Goal: Transaction & Acquisition: Purchase product/service

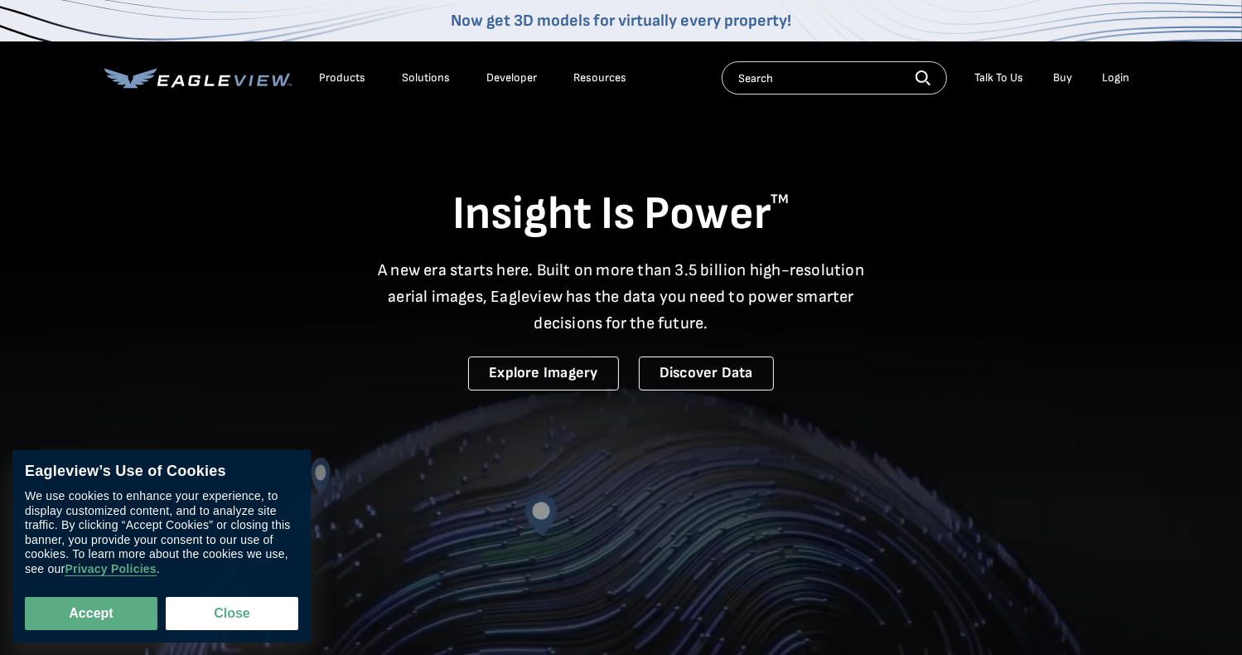
click at [1105, 81] on div "Login" at bounding box center [1116, 77] width 27 height 15
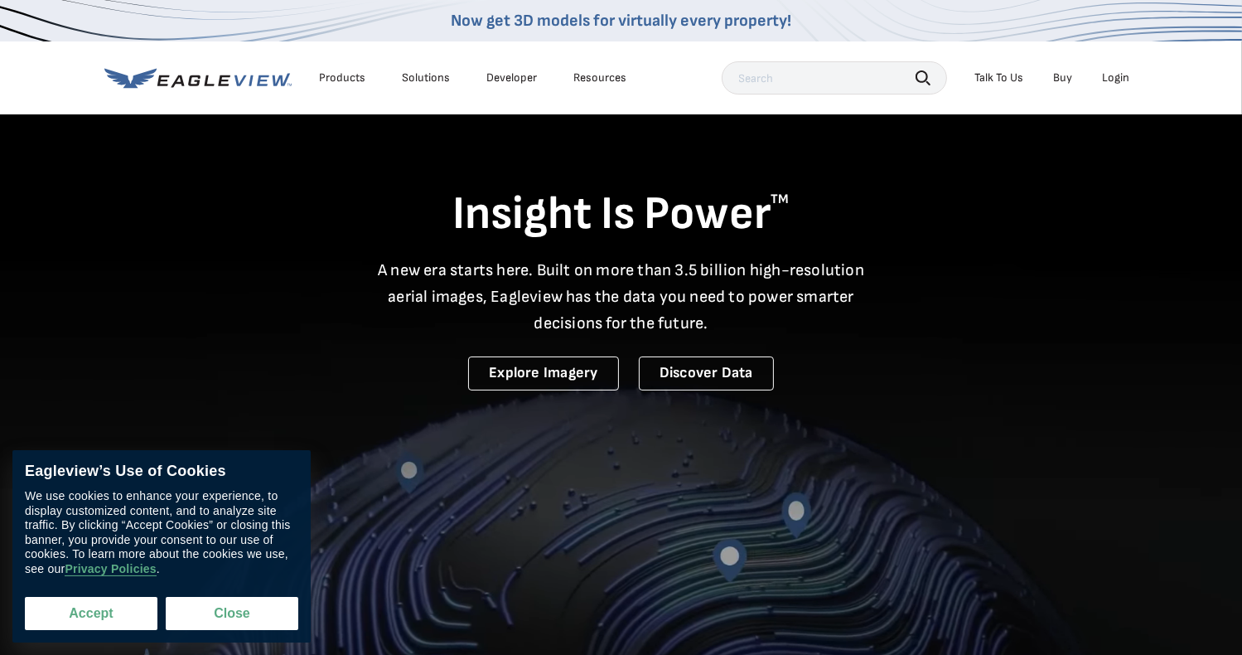
click at [99, 621] on button "Accept" at bounding box center [91, 613] width 133 height 33
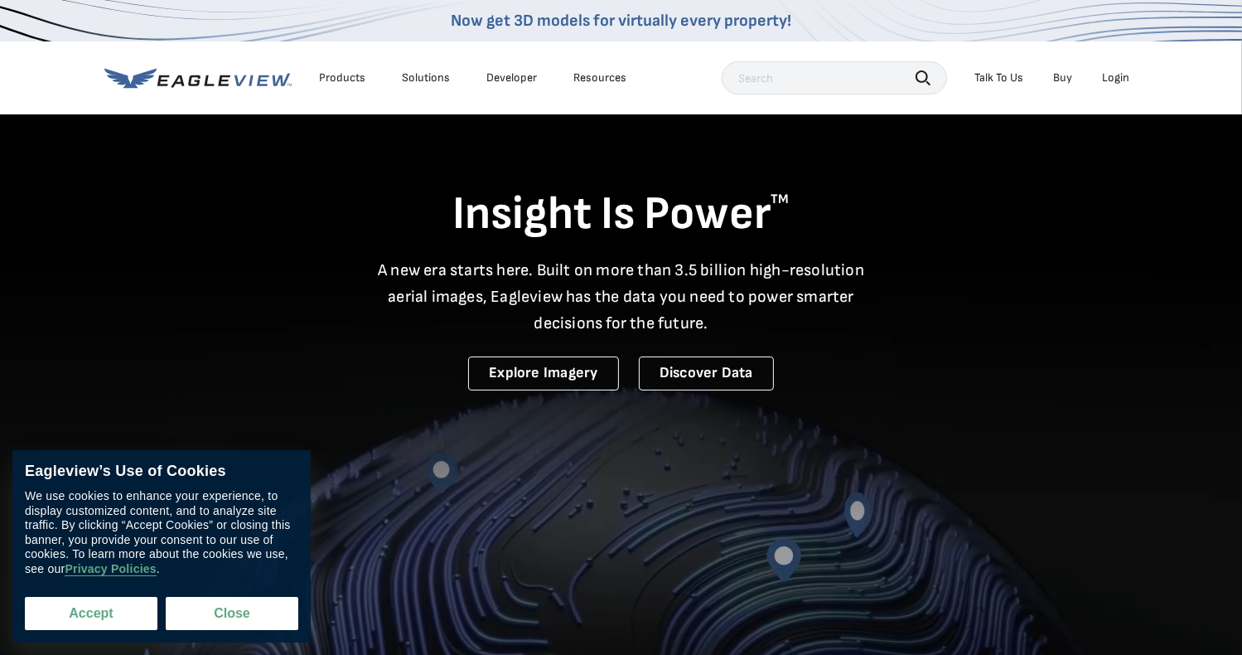
checkbox input "true"
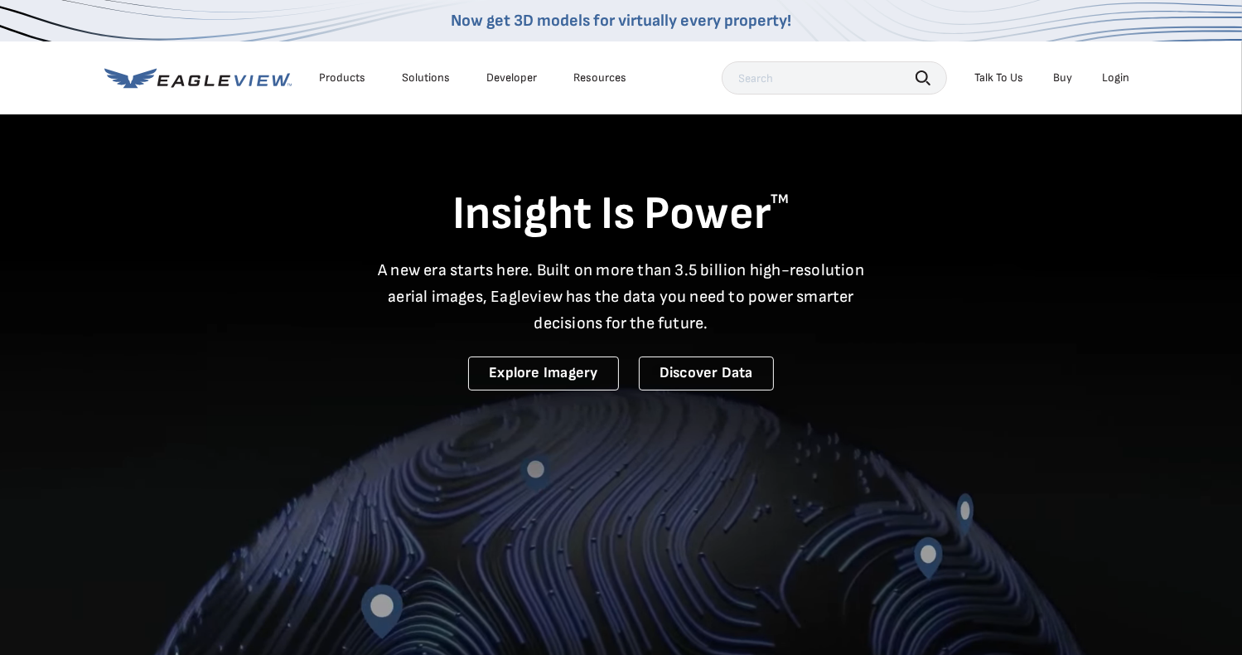
click at [1110, 82] on div "Login" at bounding box center [1116, 77] width 27 height 15
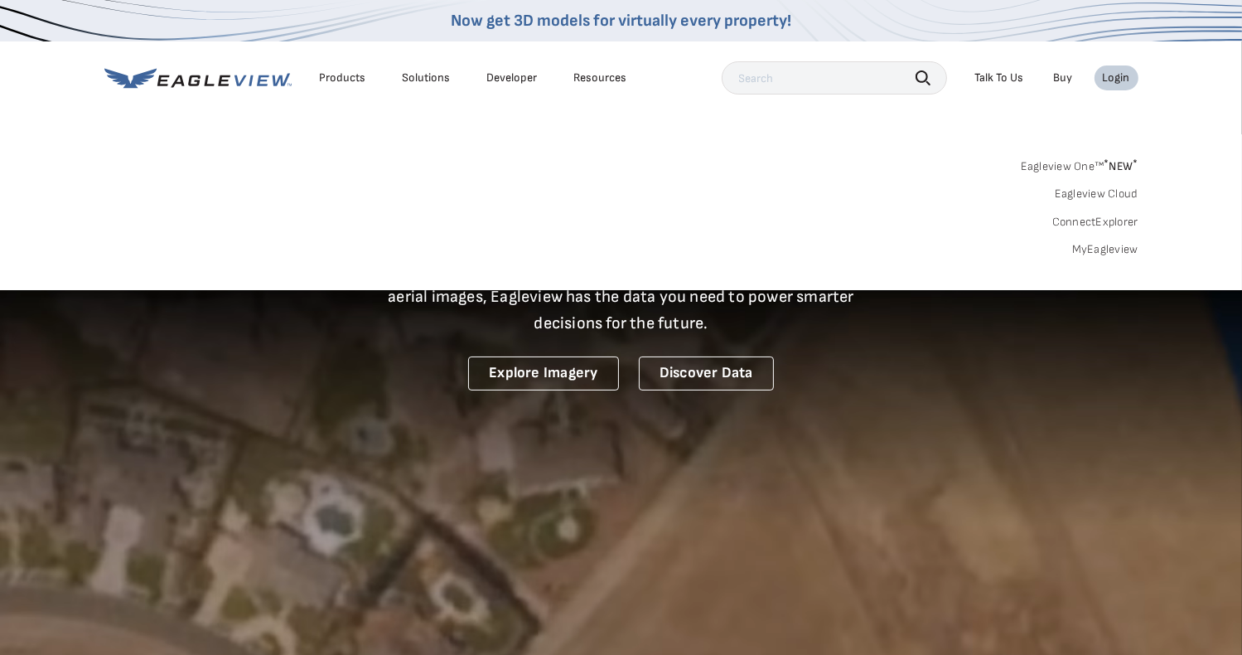
click at [1101, 244] on link "MyEagleview" at bounding box center [1105, 249] width 66 height 15
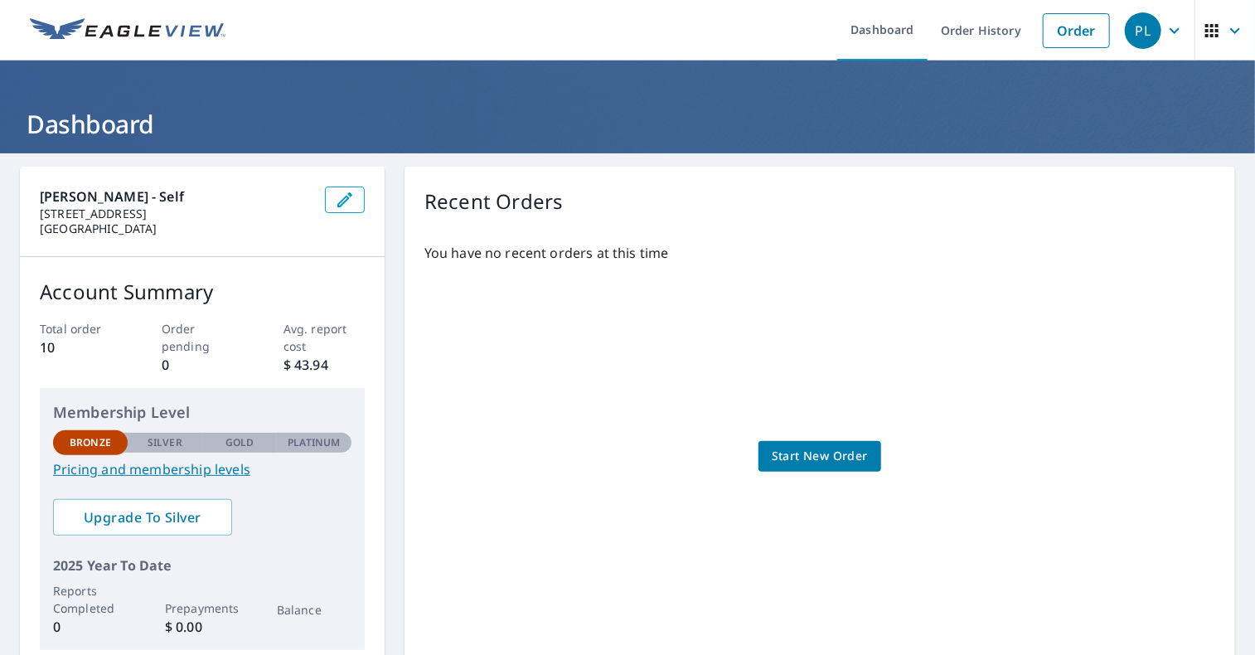
click at [845, 453] on span "Start New Order" at bounding box center [820, 456] width 96 height 21
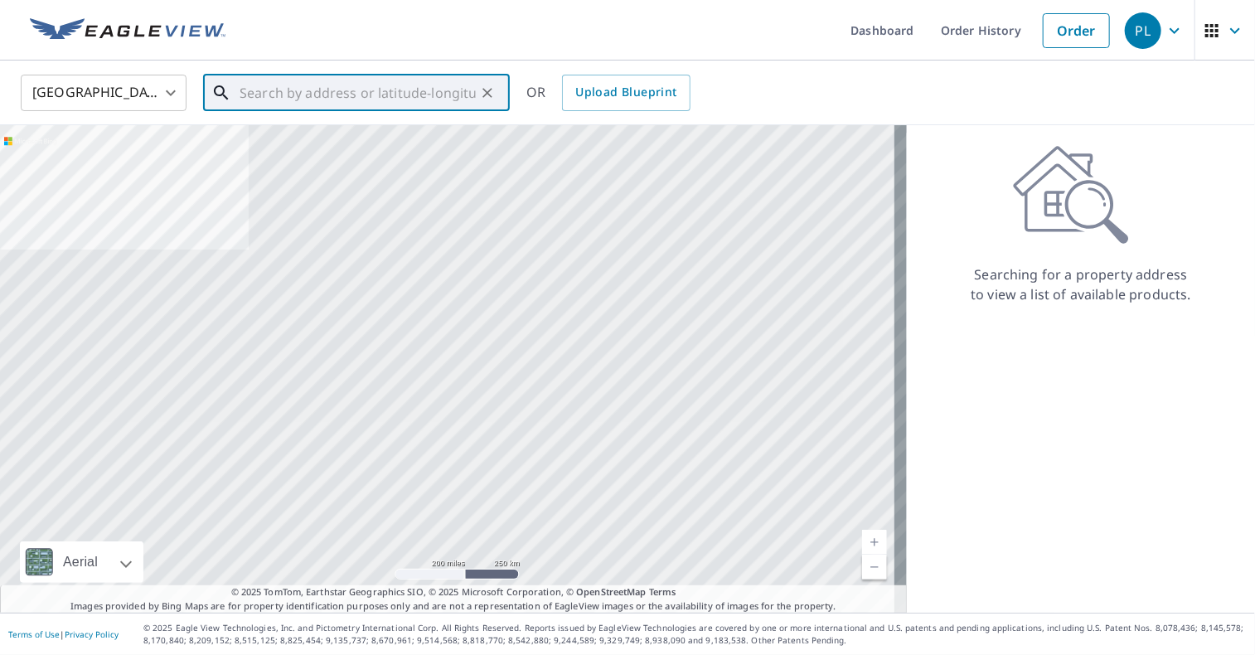
click at [399, 96] on input "text" at bounding box center [358, 93] width 236 height 46
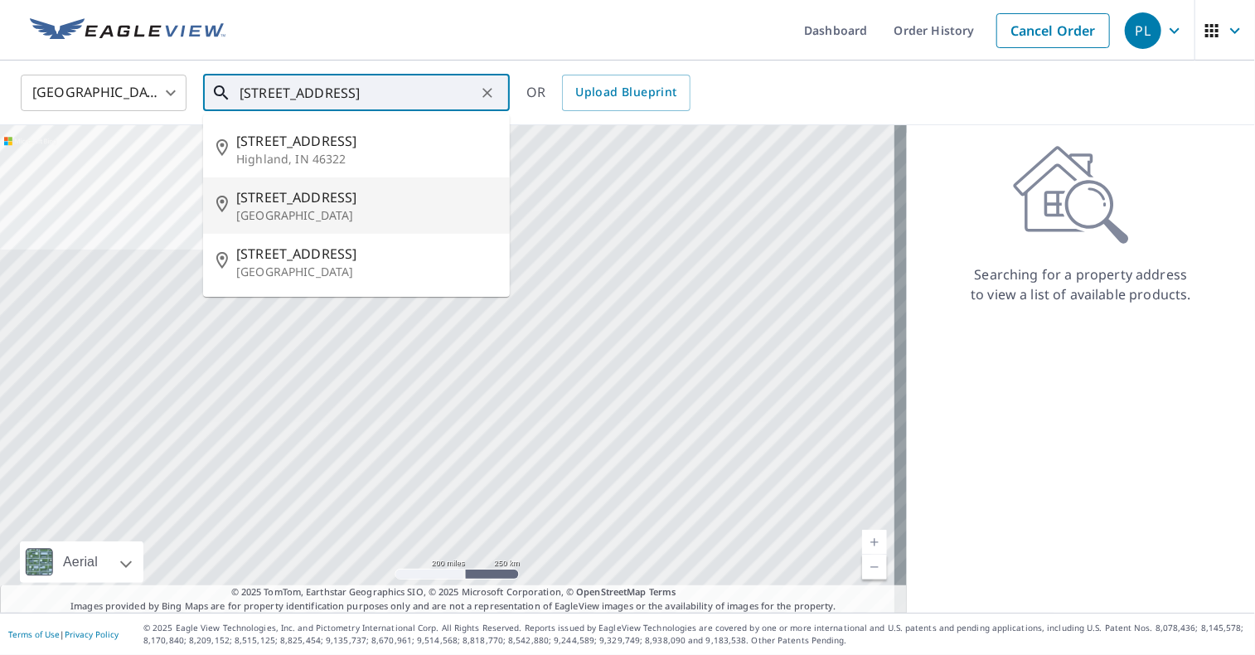
click at [378, 186] on li "[STREET_ADDRESS]" at bounding box center [356, 205] width 307 height 56
type input "[STREET_ADDRESS]"
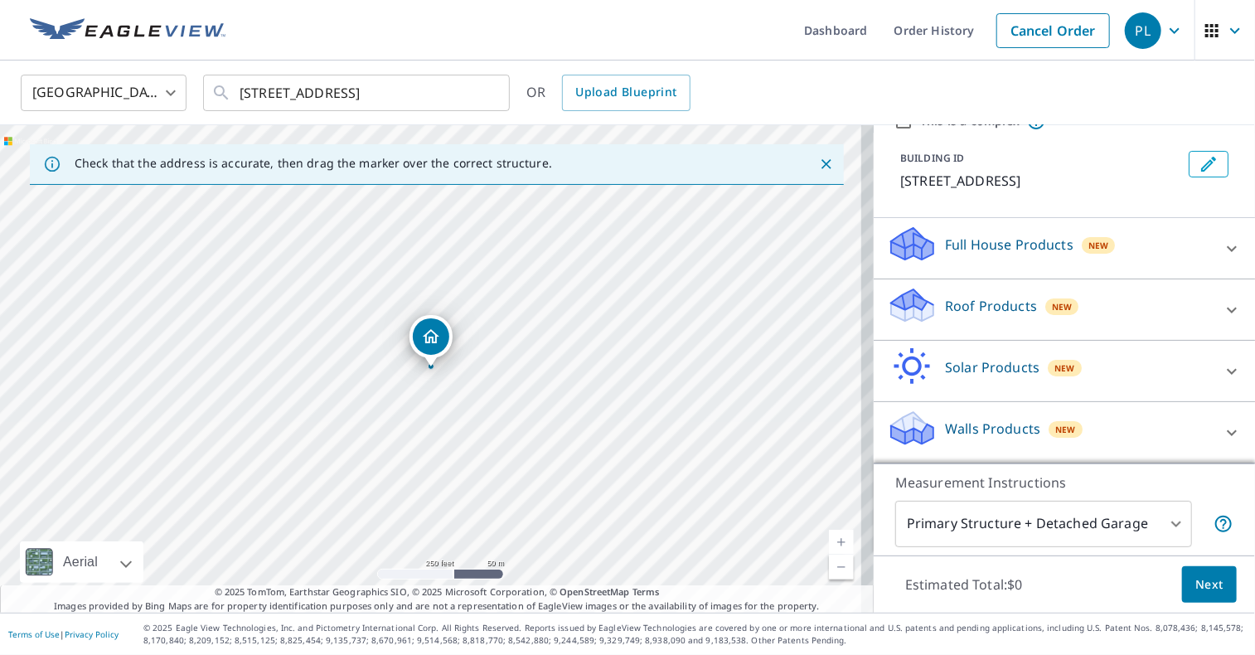
scroll to position [97, 0]
click at [1169, 527] on body "PL PL Dashboard Order History Cancel Order PL [GEOGRAPHIC_DATA] [GEOGRAPHIC_DAT…" at bounding box center [627, 327] width 1255 height 655
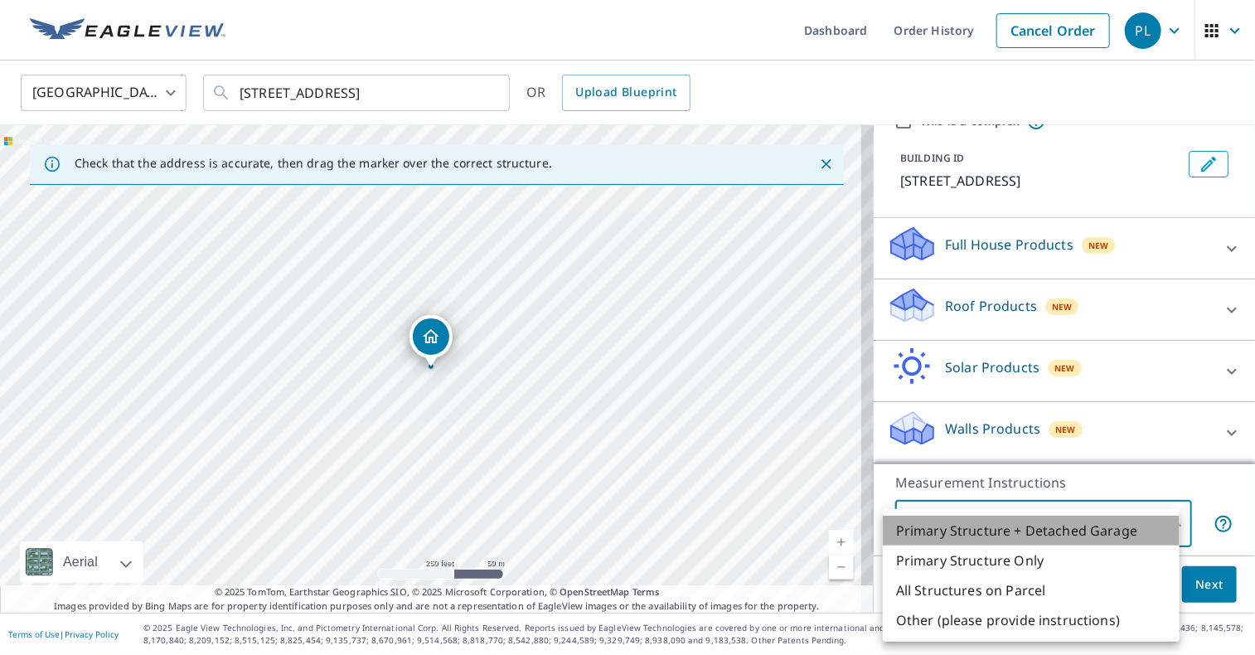
click at [1121, 524] on li "Primary Structure + Detached Garage" at bounding box center [1031, 531] width 297 height 30
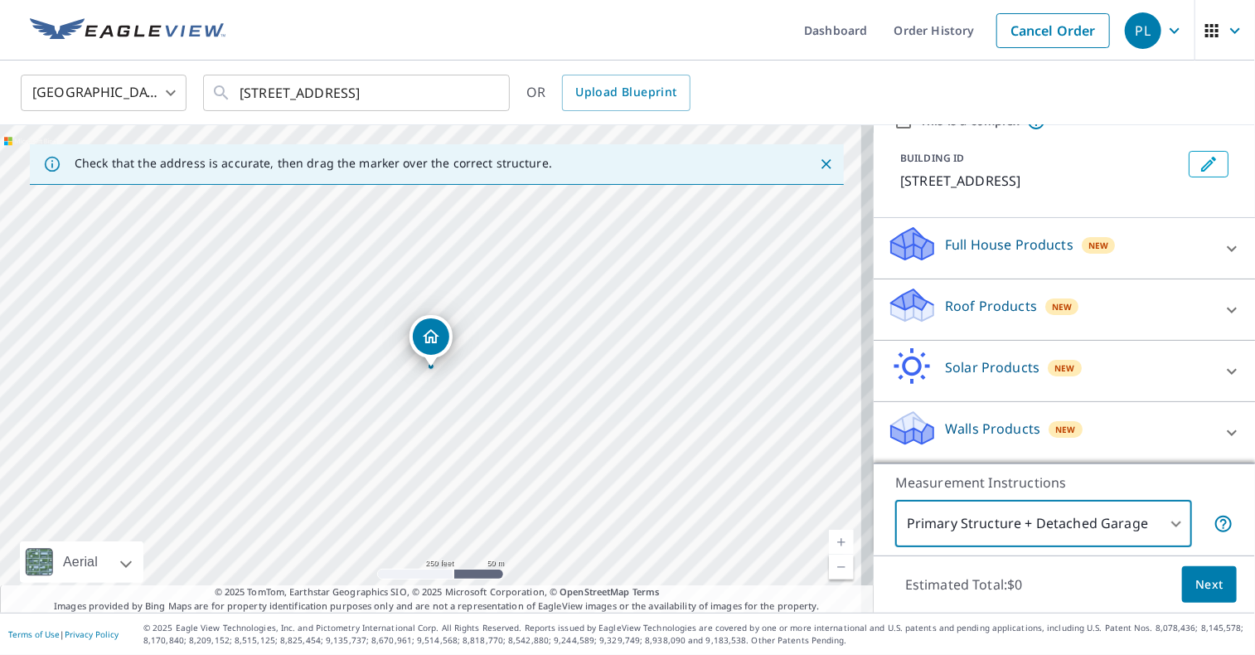
click at [1201, 587] on span "Next" at bounding box center [1209, 584] width 28 height 21
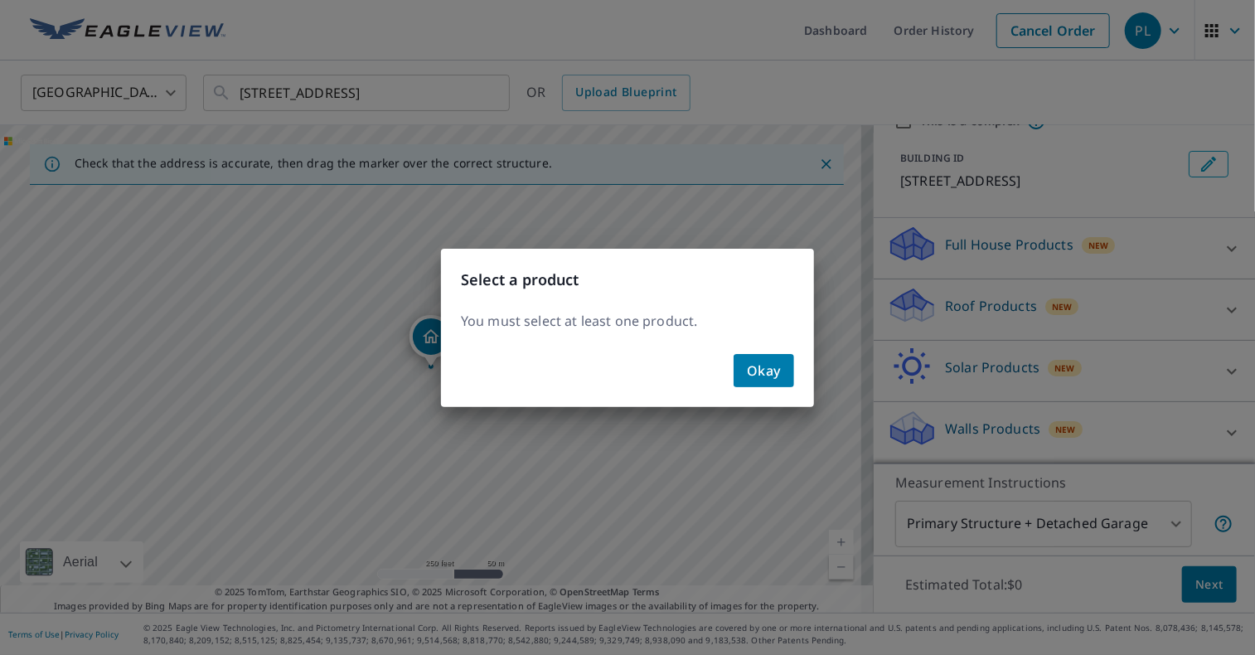
click at [743, 361] on button "Okay" at bounding box center [763, 370] width 61 height 33
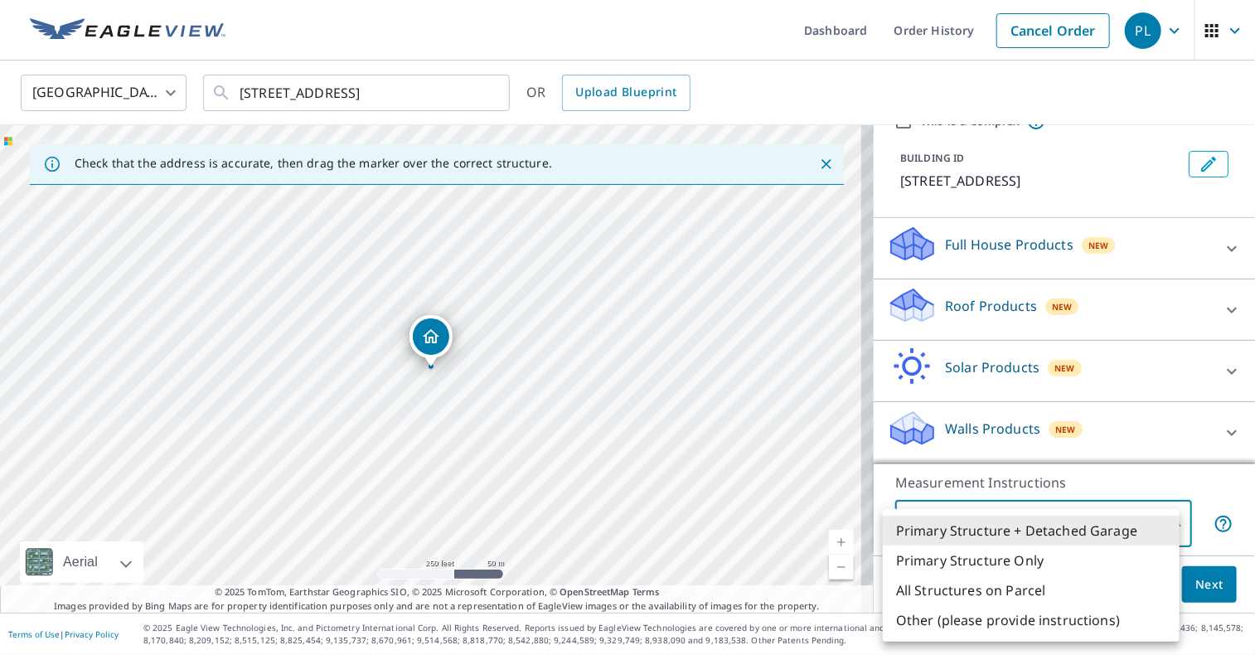
click at [1148, 518] on body "PL PL Dashboard Order History Cancel Order PL [GEOGRAPHIC_DATA] [GEOGRAPHIC_DAT…" at bounding box center [627, 327] width 1255 height 655
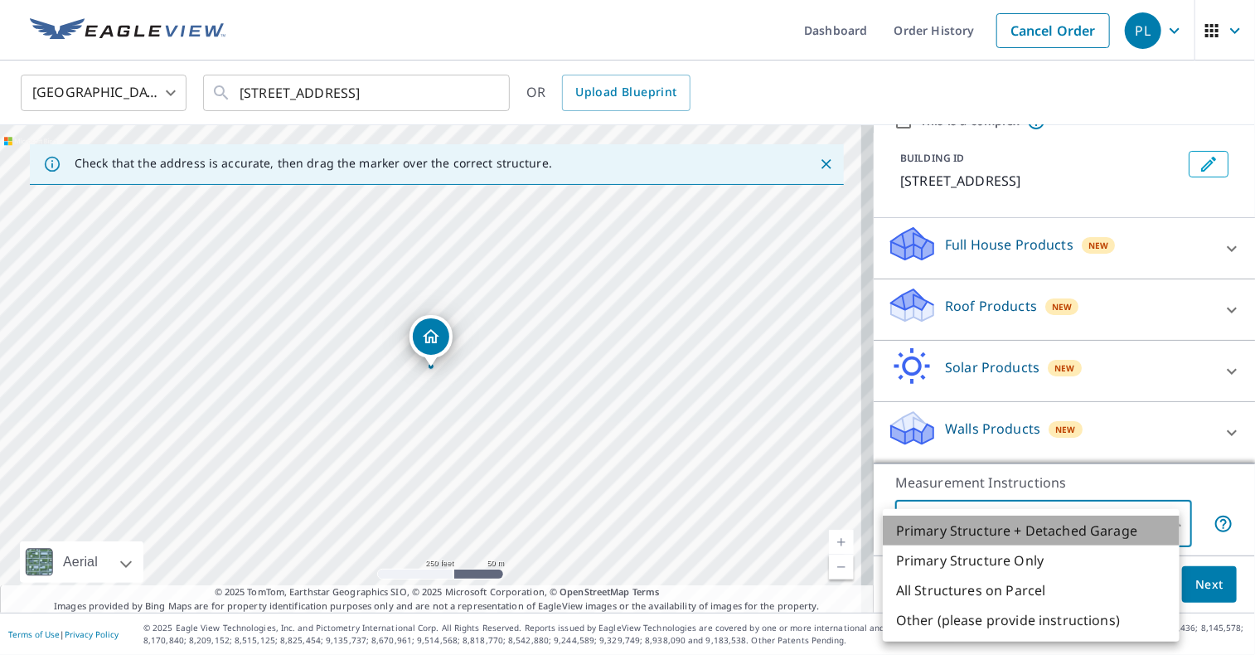
click at [947, 532] on li "Primary Structure + Detached Garage" at bounding box center [1031, 531] width 297 height 30
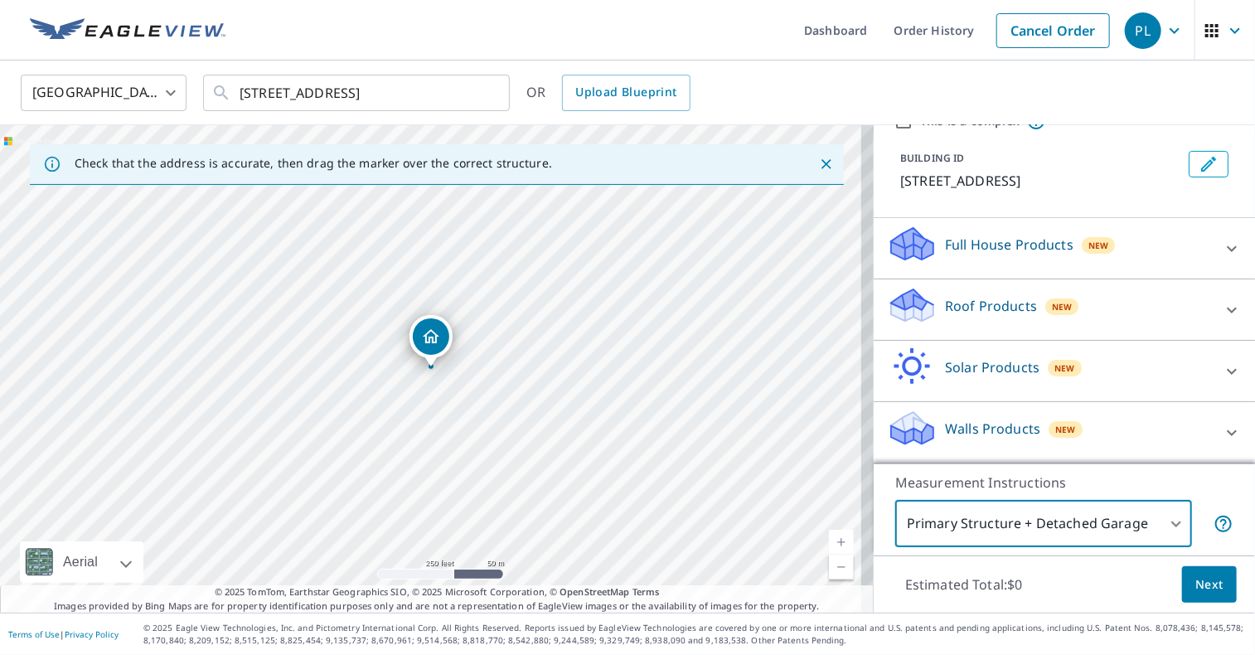
click at [1203, 587] on span "Next" at bounding box center [1209, 584] width 28 height 21
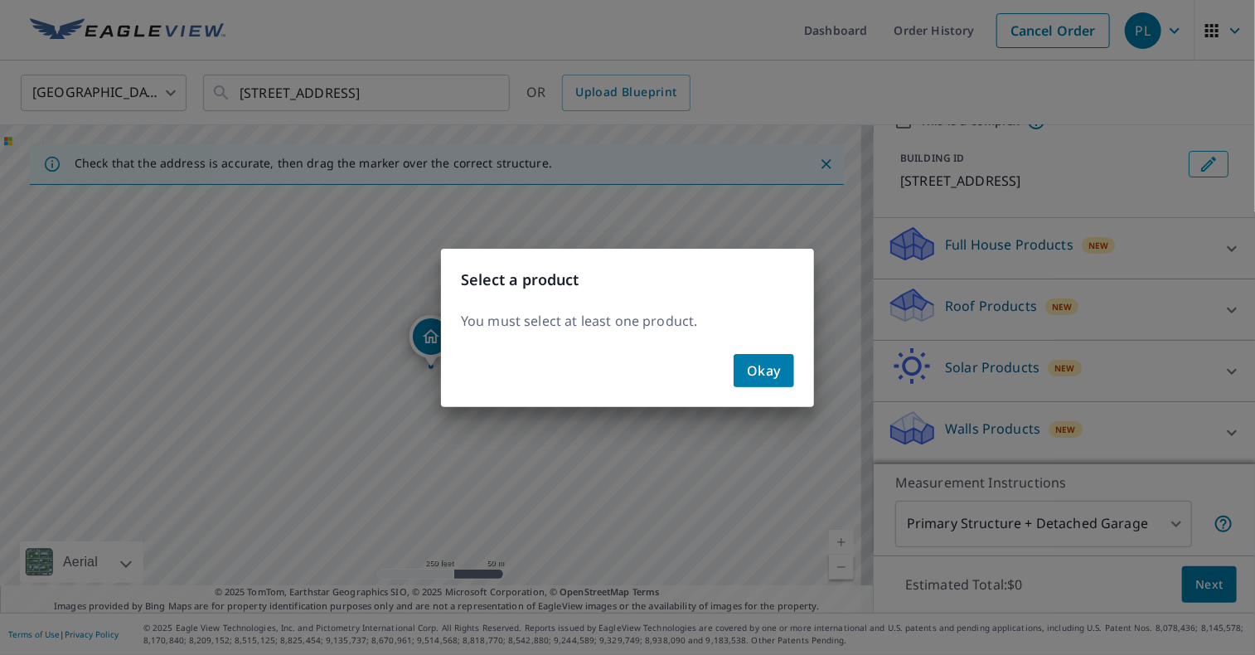
click at [779, 377] on span "Okay" at bounding box center [764, 370] width 34 height 23
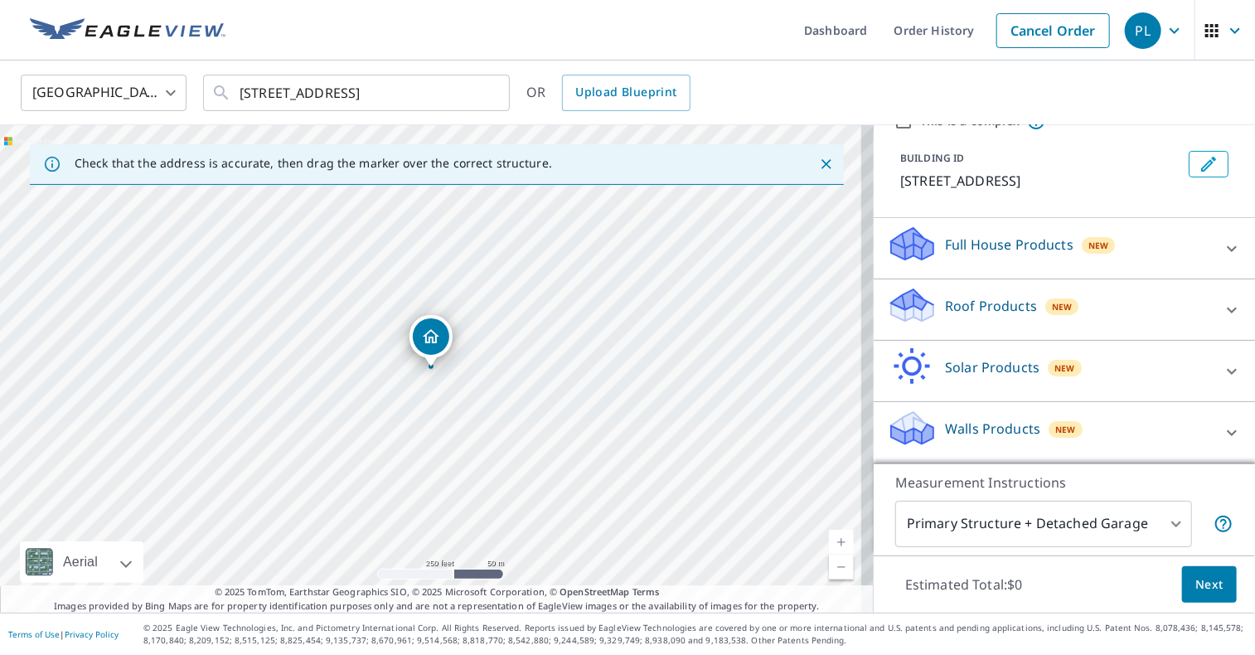
click at [1016, 303] on p "Roof Products" at bounding box center [991, 306] width 92 height 20
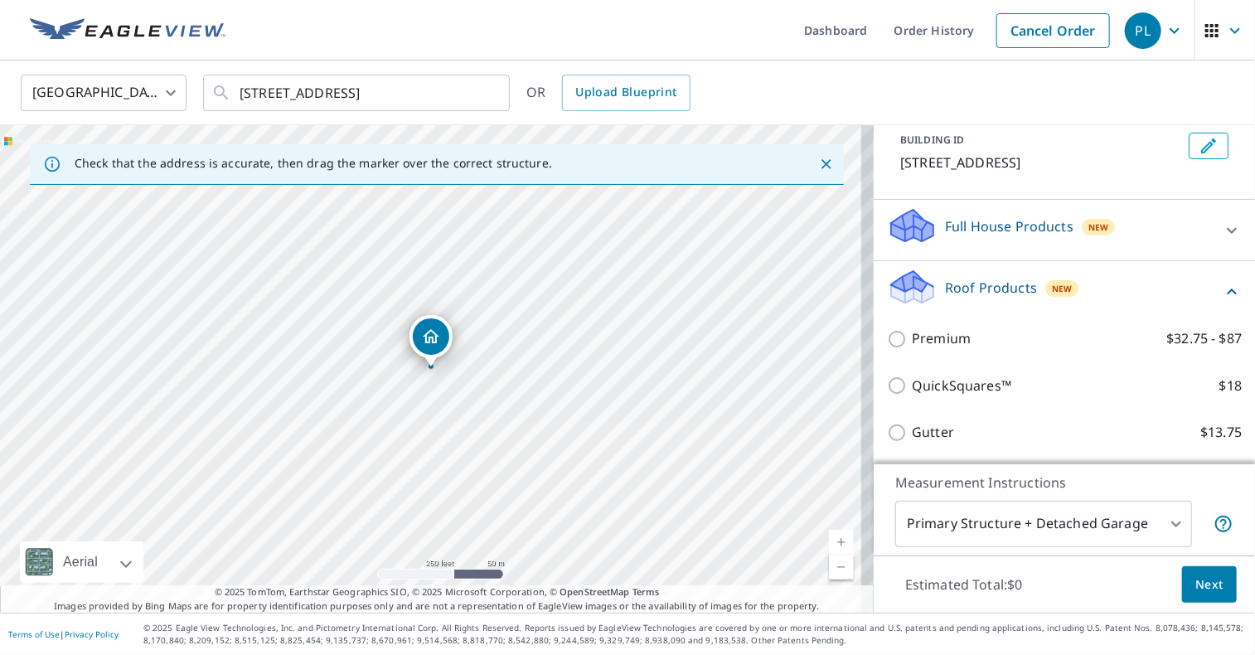
scroll to position [180, 0]
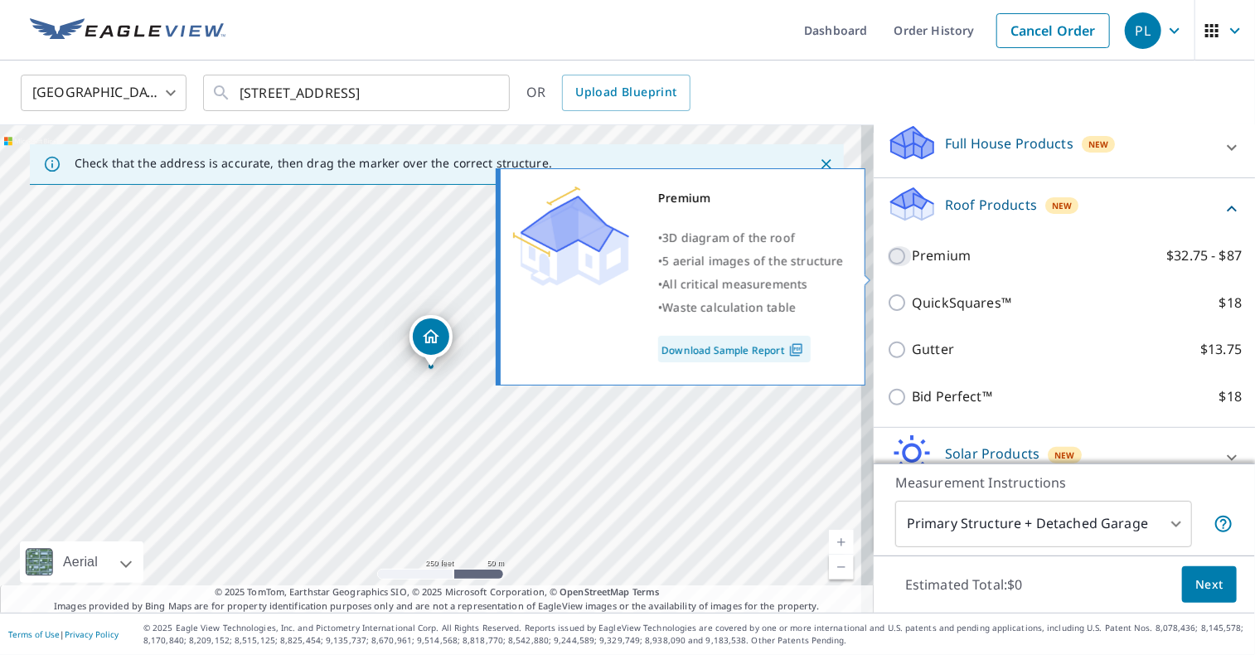
click at [887, 266] on input "Premium $32.75 - $87" at bounding box center [899, 256] width 25 height 20
checkbox input "true"
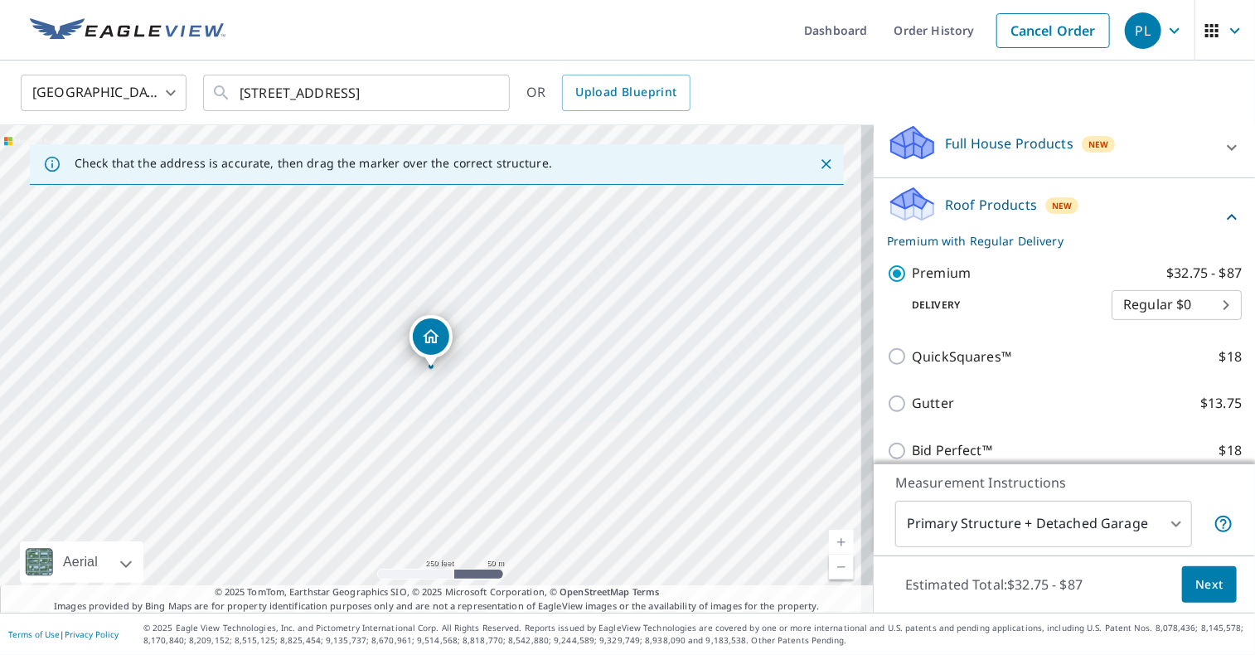
click at [1208, 580] on span "Next" at bounding box center [1209, 584] width 28 height 21
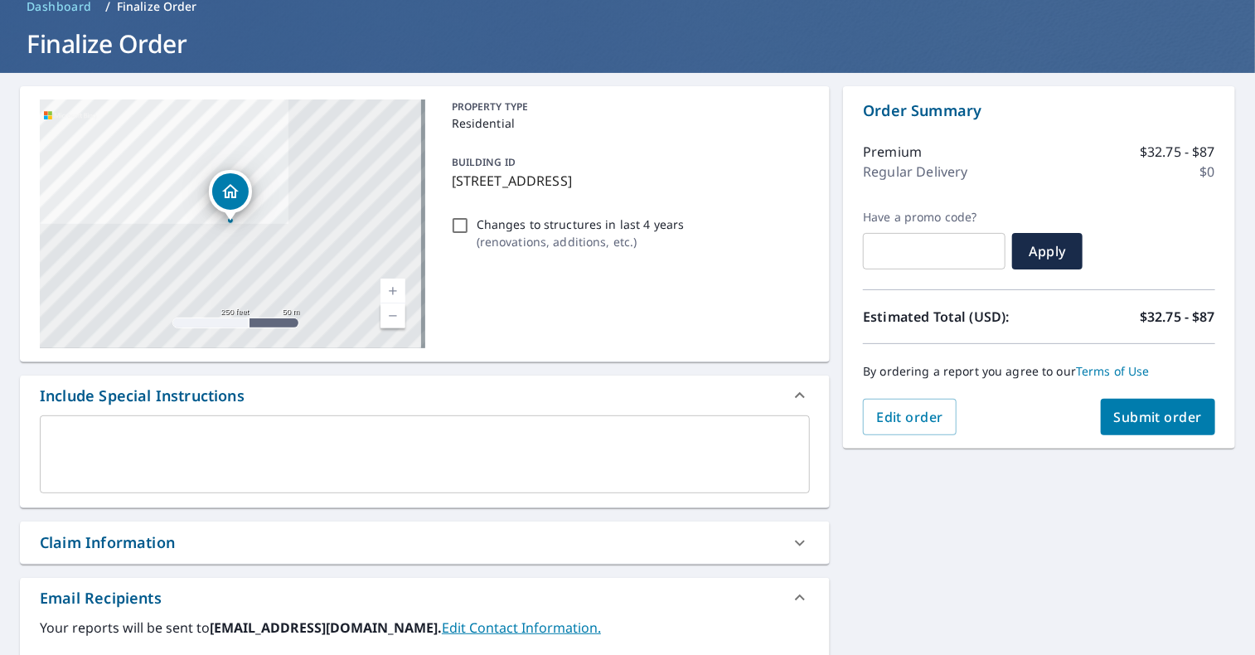
scroll to position [166, 0]
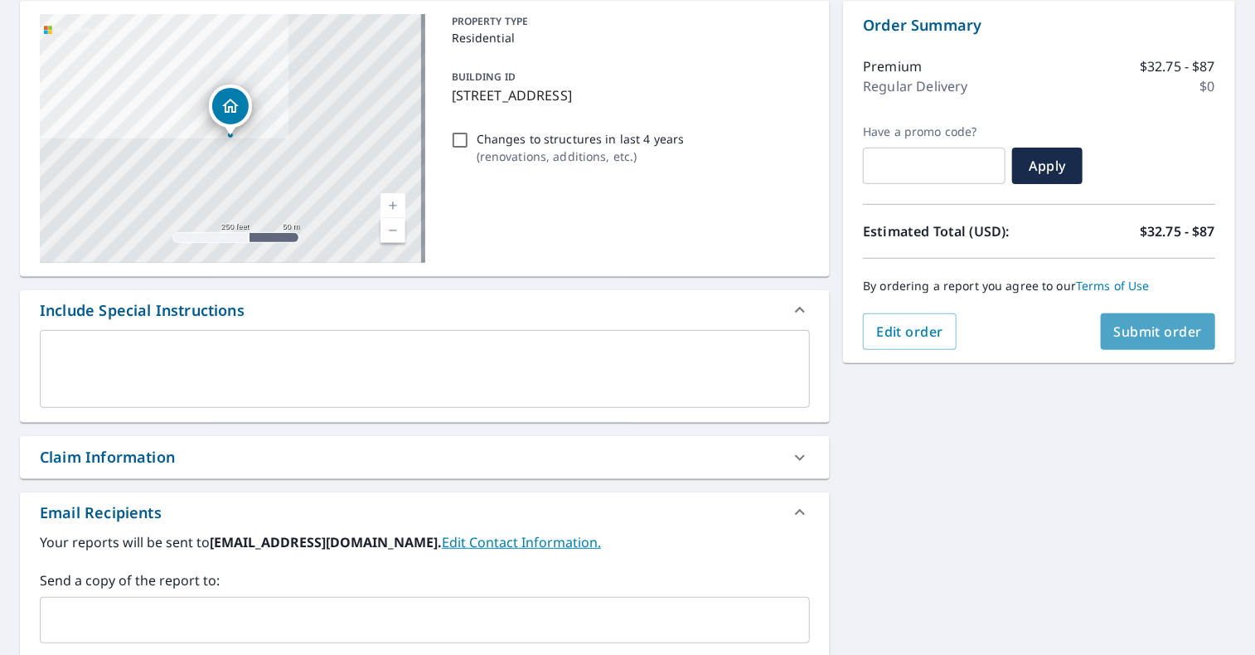
click at [1123, 336] on span "Submit order" at bounding box center [1158, 331] width 89 height 18
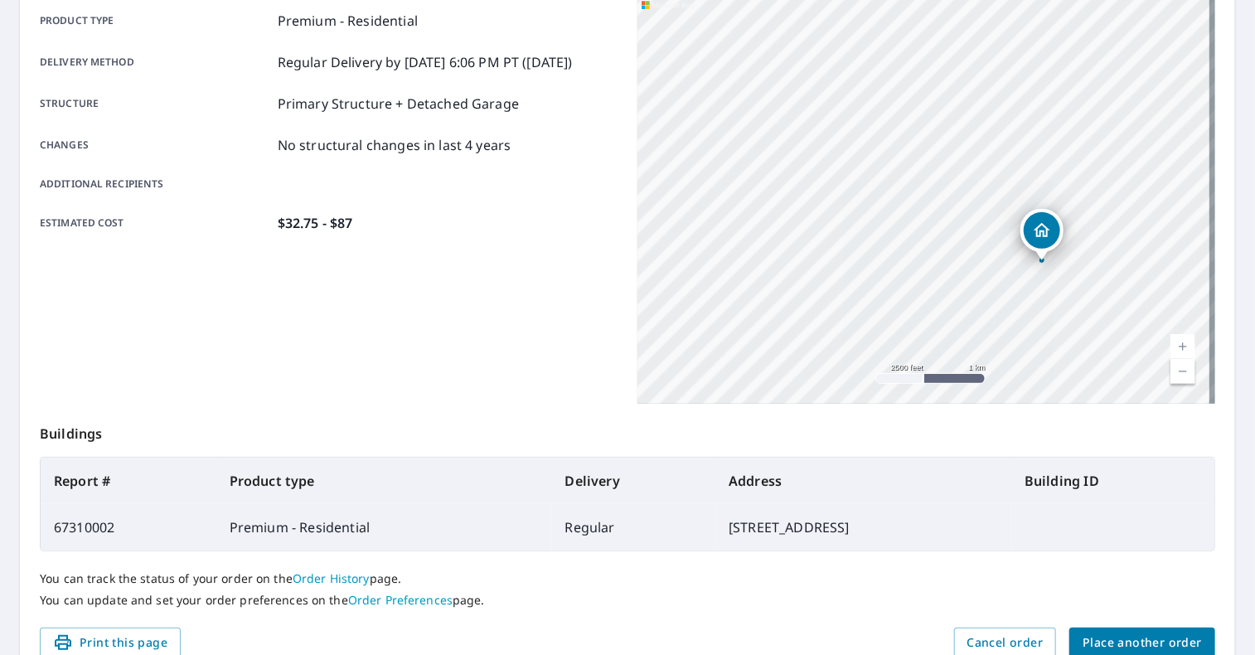
scroll to position [153, 0]
